Goal: Task Accomplishment & Management: Use online tool/utility

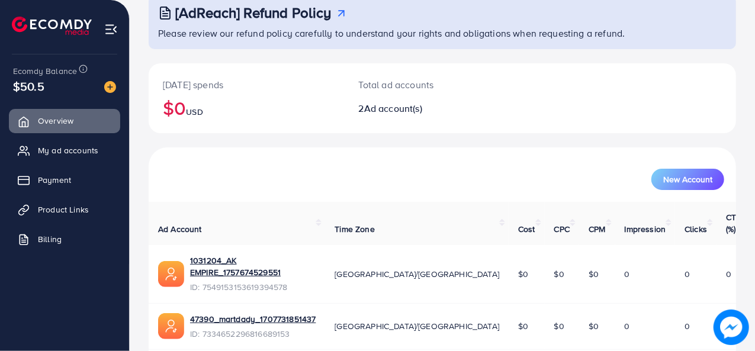
scroll to position [94, 0]
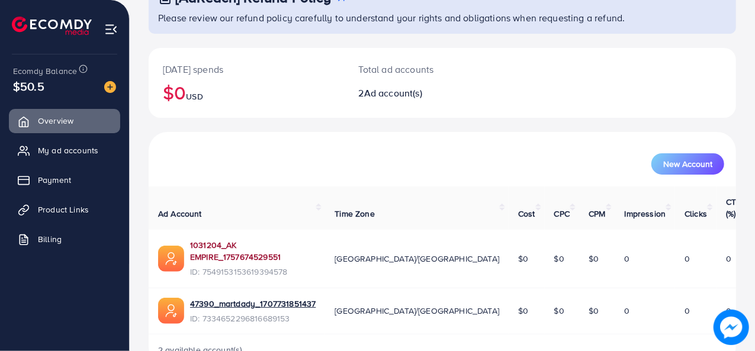
click at [269, 239] on link "1031204_AK EMPIRE_1757674529551" at bounding box center [253, 251] width 126 height 24
click at [78, 207] on span "Product Links" at bounding box center [66, 210] width 51 height 12
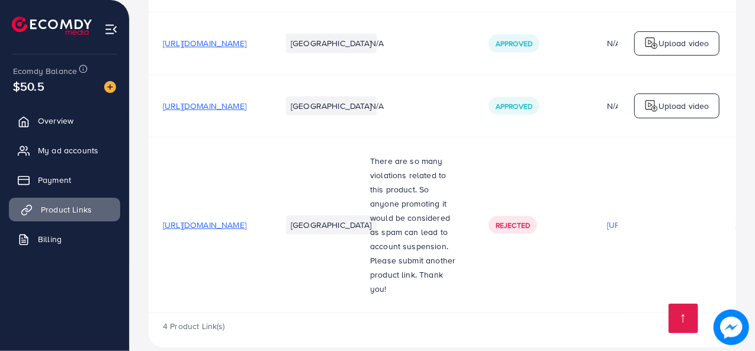
scroll to position [385, 0]
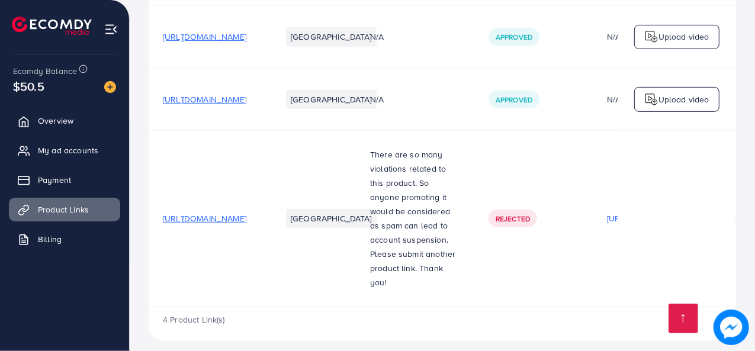
click at [246, 213] on span "[URL][DOMAIN_NAME]" at bounding box center [204, 219] width 83 height 12
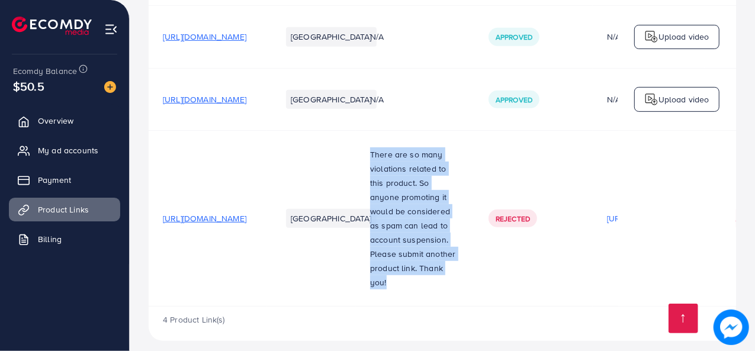
drag, startPoint x: 445, startPoint y: 153, endPoint x: 517, endPoint y: 279, distance: 144.8
click at [474, 279] on td "There are so many violations related to this product. So anyone promoting it wo…" at bounding box center [415, 218] width 118 height 176
copy p "There are so many violations related to this product. So anyone promoting it wo…"
drag, startPoint x: 754, startPoint y: 192, endPoint x: 756, endPoint y: 134, distance: 58.0
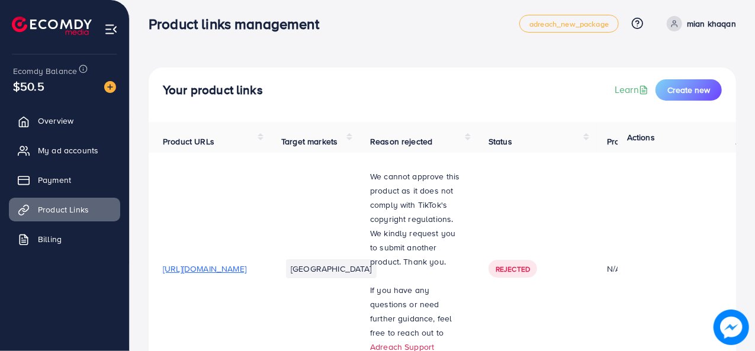
scroll to position [0, 0]
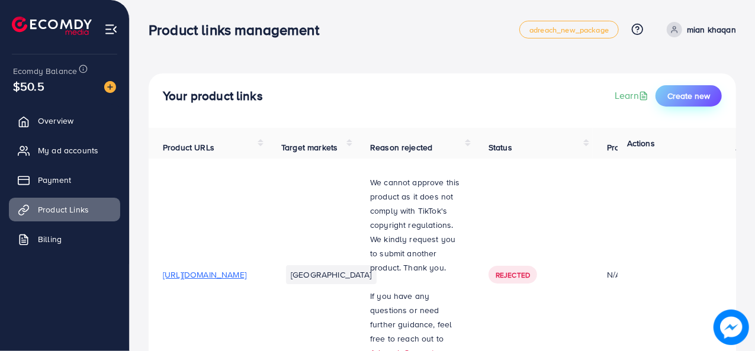
click at [683, 98] on span "Create new" at bounding box center [688, 96] width 43 height 12
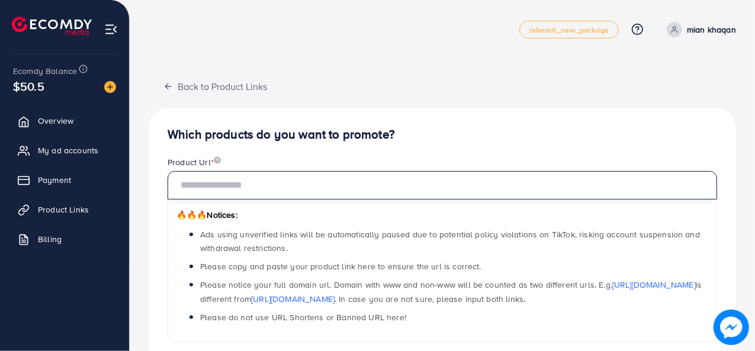
click at [274, 186] on input "text" at bounding box center [442, 185] width 549 height 28
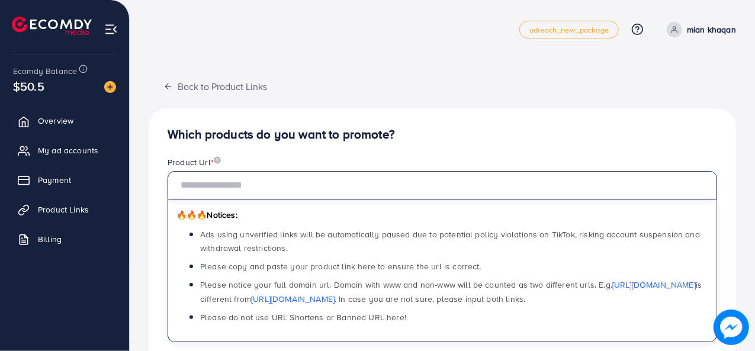
paste input "**********"
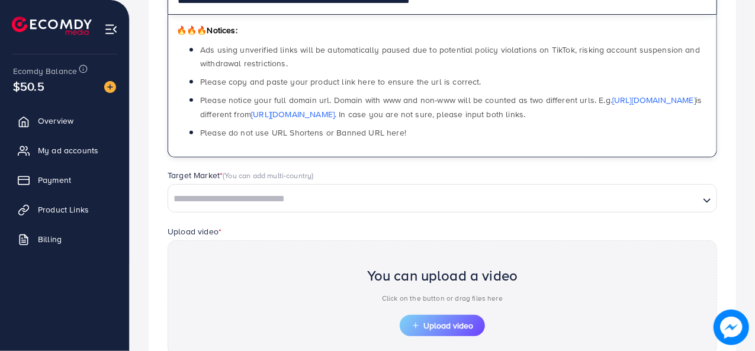
scroll to position [188, 0]
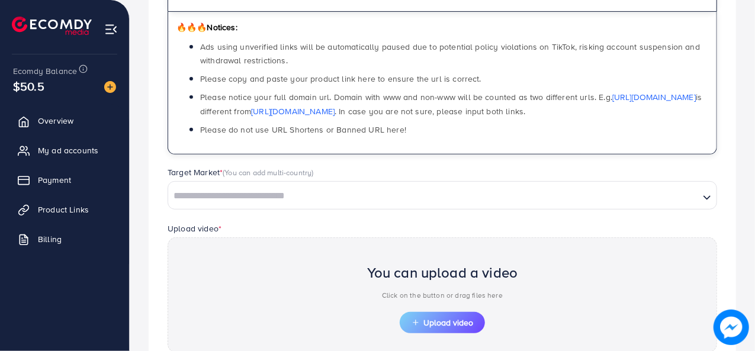
type input "**********"
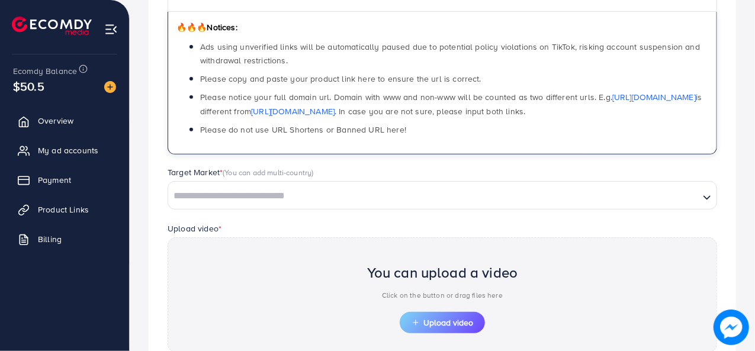
click at [387, 202] on input "Search for option" at bounding box center [433, 196] width 529 height 18
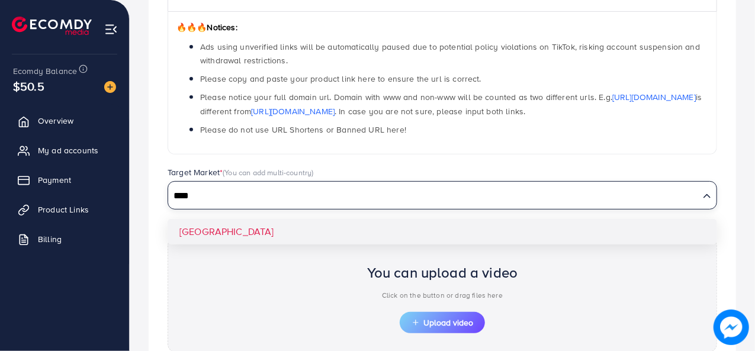
type input "****"
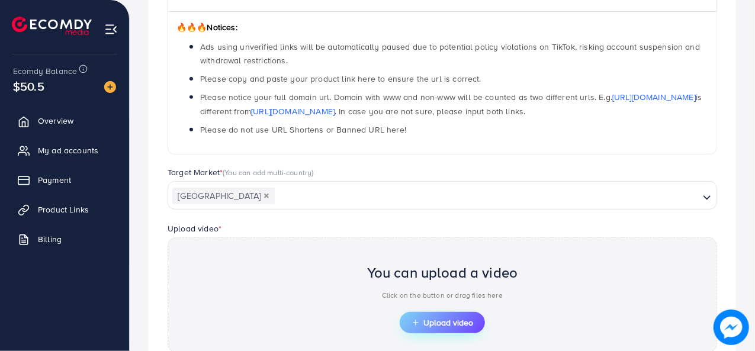
click at [451, 319] on span "Upload video" at bounding box center [442, 323] width 62 height 8
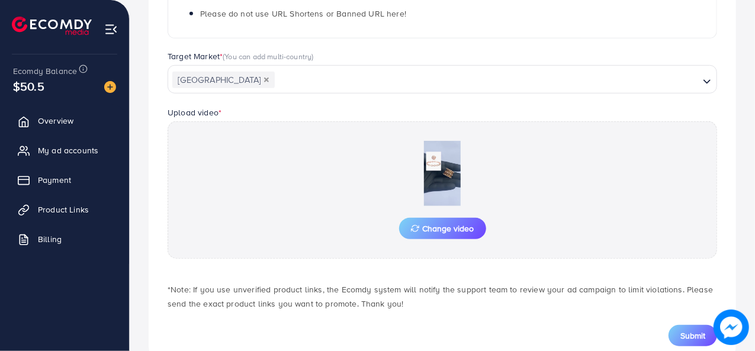
scroll to position [335, 0]
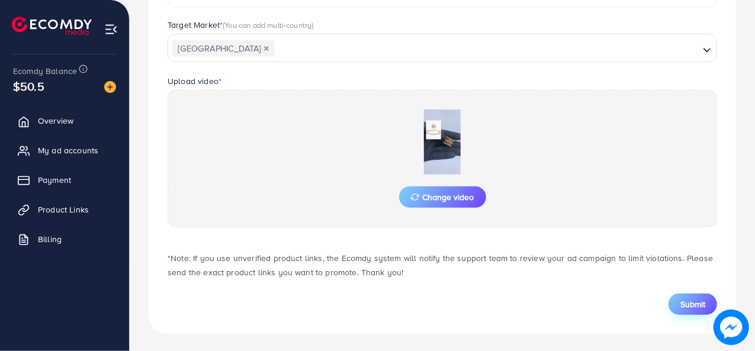
click at [697, 304] on span "Submit" at bounding box center [692, 304] width 25 height 12
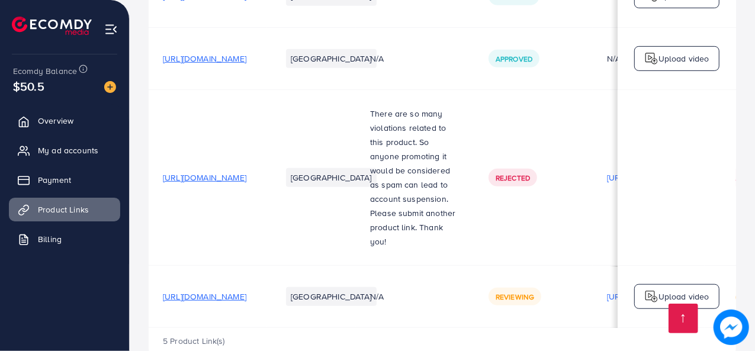
scroll to position [448, 0]
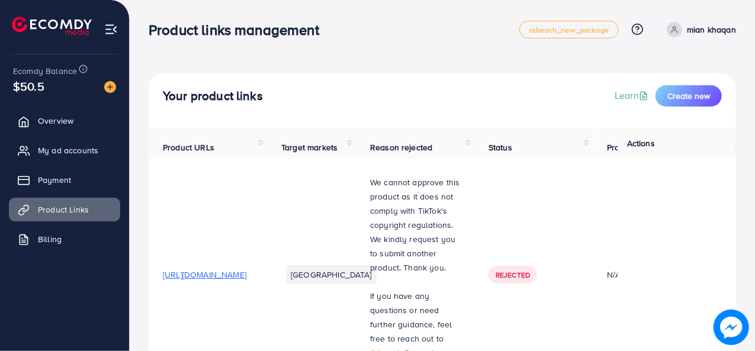
drag, startPoint x: 754, startPoint y: 144, endPoint x: 754, endPoint y: 188, distance: 43.8
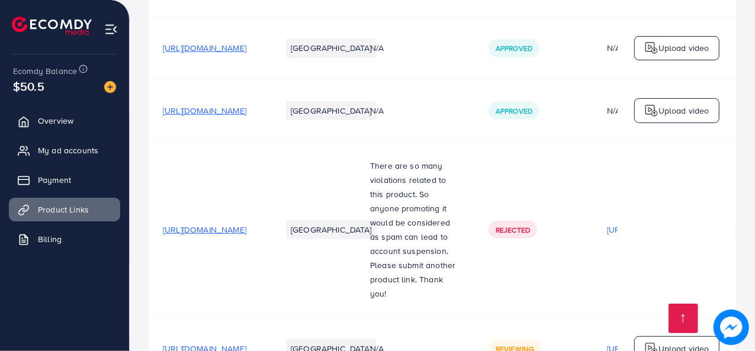
scroll to position [448, 0]
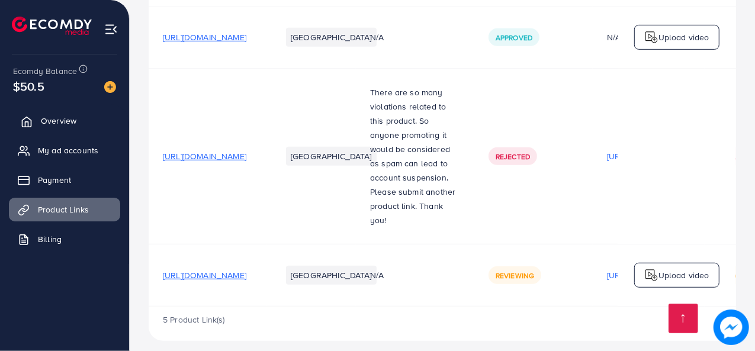
click at [59, 120] on span "Overview" at bounding box center [59, 121] width 36 height 12
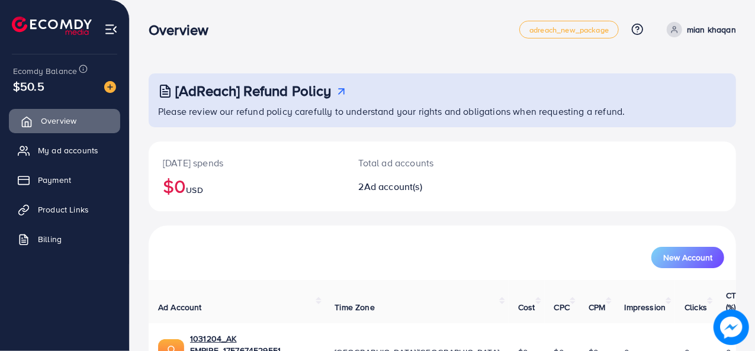
click at [59, 114] on link "Overview" at bounding box center [64, 121] width 111 height 24
click at [48, 118] on span "Overview" at bounding box center [59, 121] width 36 height 12
click at [36, 123] on link "Overview" at bounding box center [64, 121] width 111 height 24
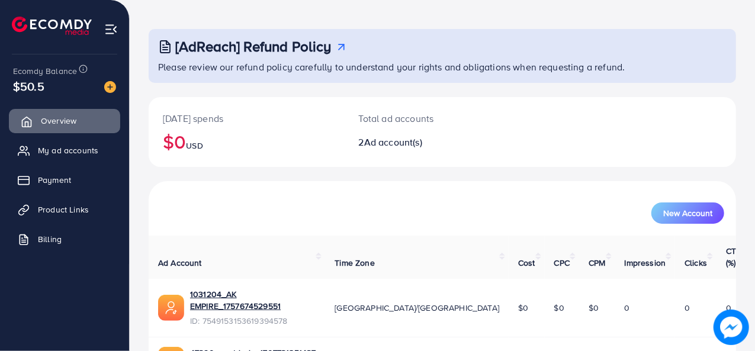
scroll to position [102, 0]
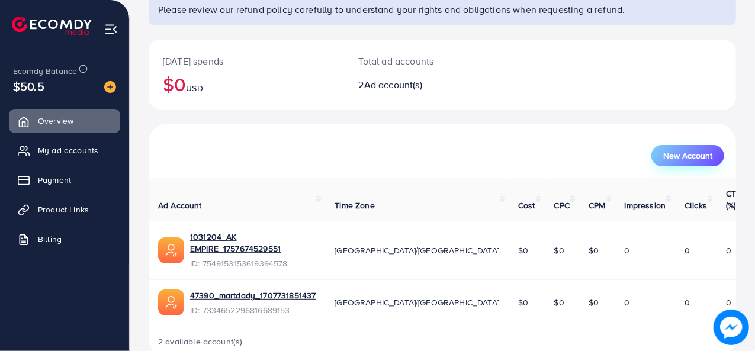
click at [699, 157] on span "New Account" at bounding box center [687, 156] width 49 height 8
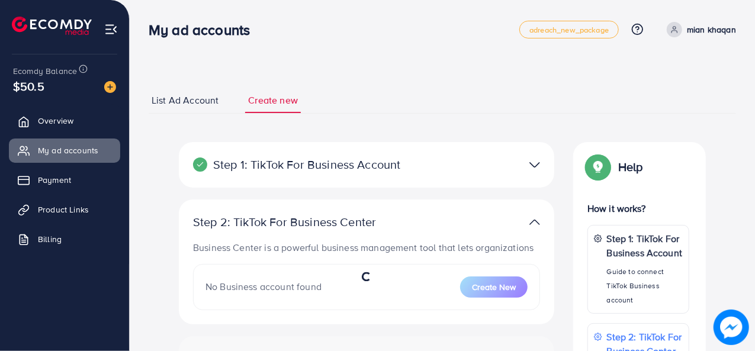
select select
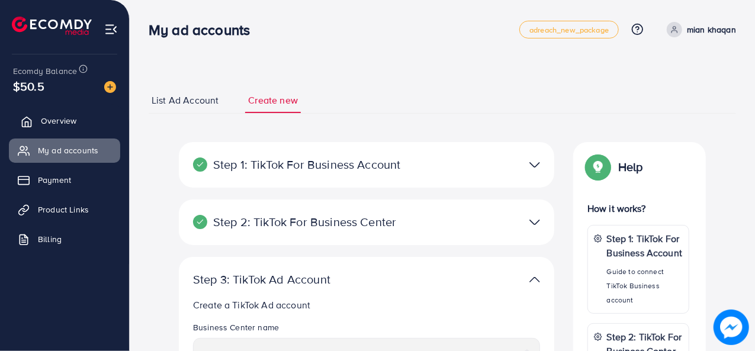
click at [41, 123] on span "Overview" at bounding box center [59, 121] width 36 height 12
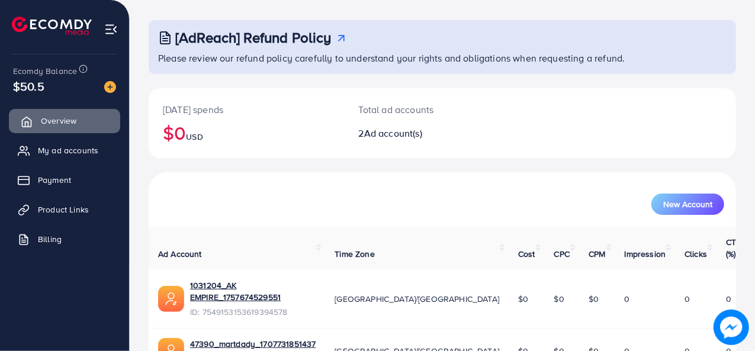
scroll to position [102, 0]
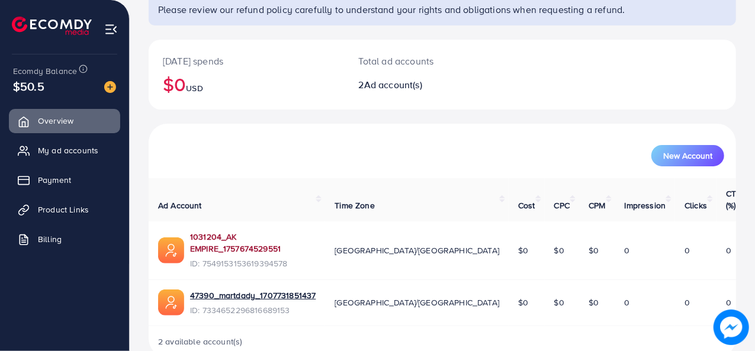
click at [298, 231] on link "1031204_AK EMPIRE_1757674529551" at bounding box center [253, 243] width 126 height 24
click at [233, 231] on link "1031204_AK EMPIRE_1757674529551" at bounding box center [253, 243] width 126 height 24
click at [272, 231] on link "1031204_AK EMPIRE_1757674529551" at bounding box center [253, 243] width 126 height 24
click at [242, 231] on link "1031204_AK EMPIRE_1757674529551" at bounding box center [253, 243] width 126 height 24
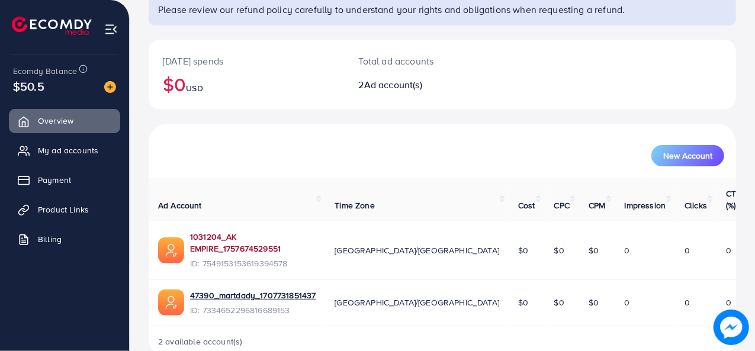
click at [247, 231] on link "1031204_AK EMPIRE_1757674529551" at bounding box center [253, 243] width 126 height 24
click at [69, 210] on span "Product Links" at bounding box center [66, 210] width 51 height 12
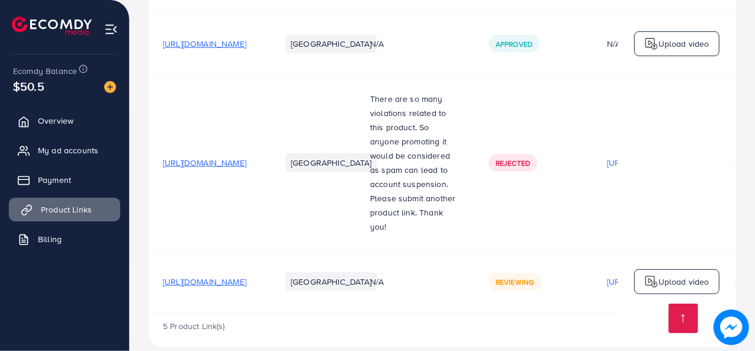
scroll to position [448, 0]
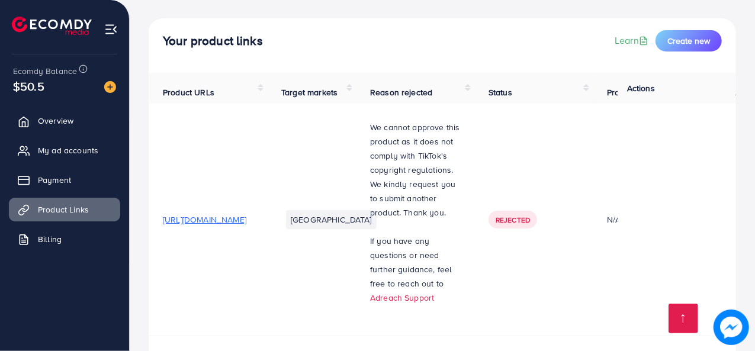
scroll to position [448, 0]
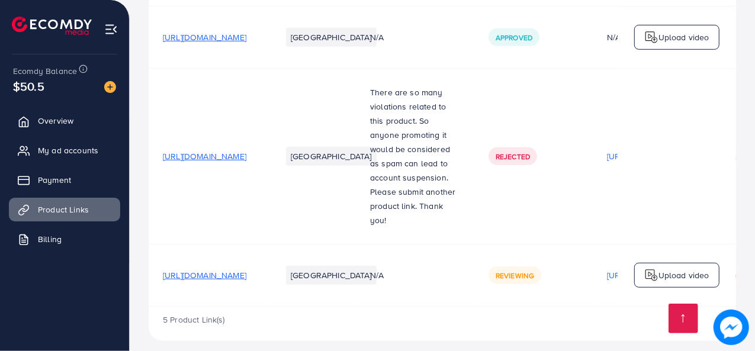
click at [241, 43] on span "[URL][DOMAIN_NAME]" at bounding box center [204, 37] width 83 height 12
click at [62, 116] on span "Overview" at bounding box center [59, 121] width 36 height 12
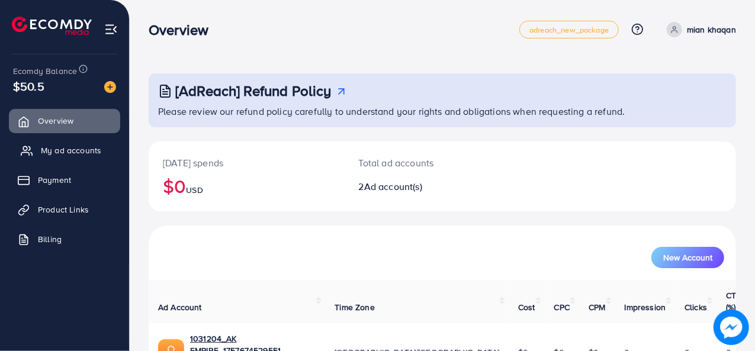
click at [69, 151] on span "My ad accounts" at bounding box center [71, 150] width 60 height 12
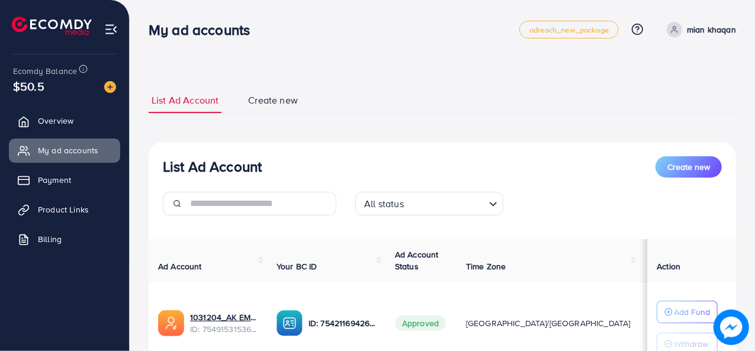
scroll to position [178, 0]
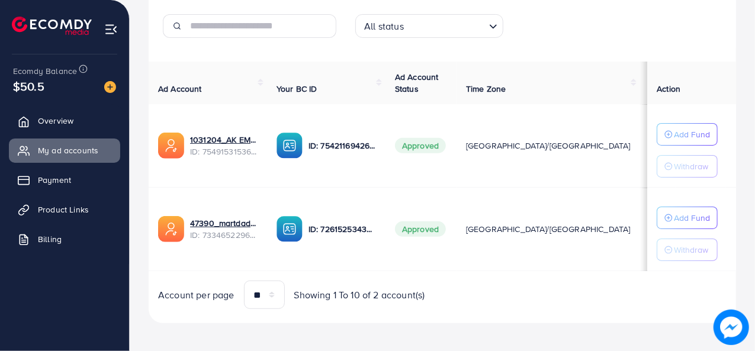
click at [237, 146] on span "ID: 7549153153619394578" at bounding box center [223, 152] width 67 height 12
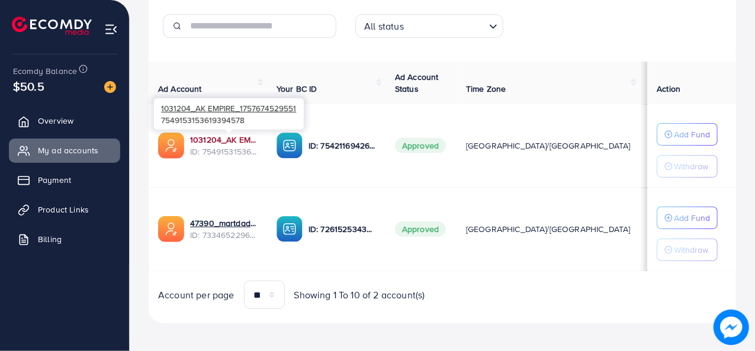
click at [223, 139] on link "1031204_AK EMPIRE_1757674529551" at bounding box center [223, 140] width 67 height 12
